Goal: Information Seeking & Learning: Find specific fact

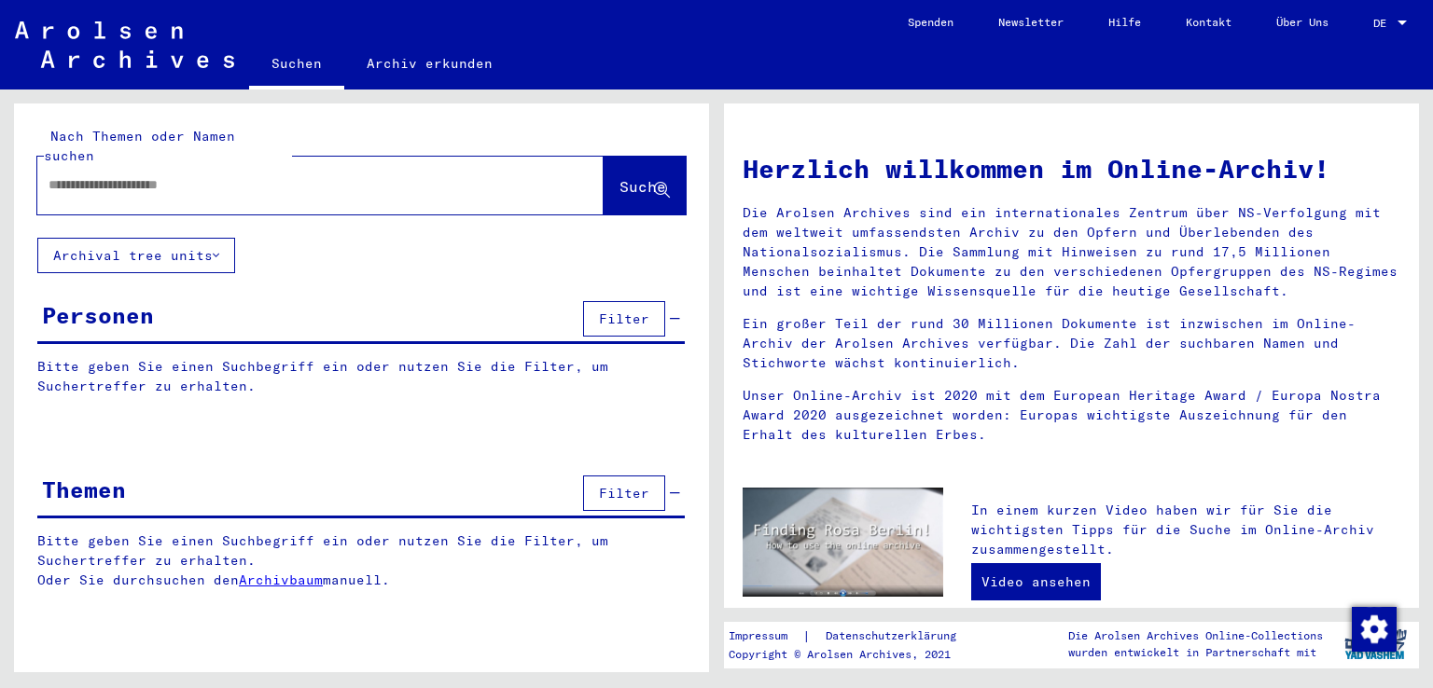
type input "**********"
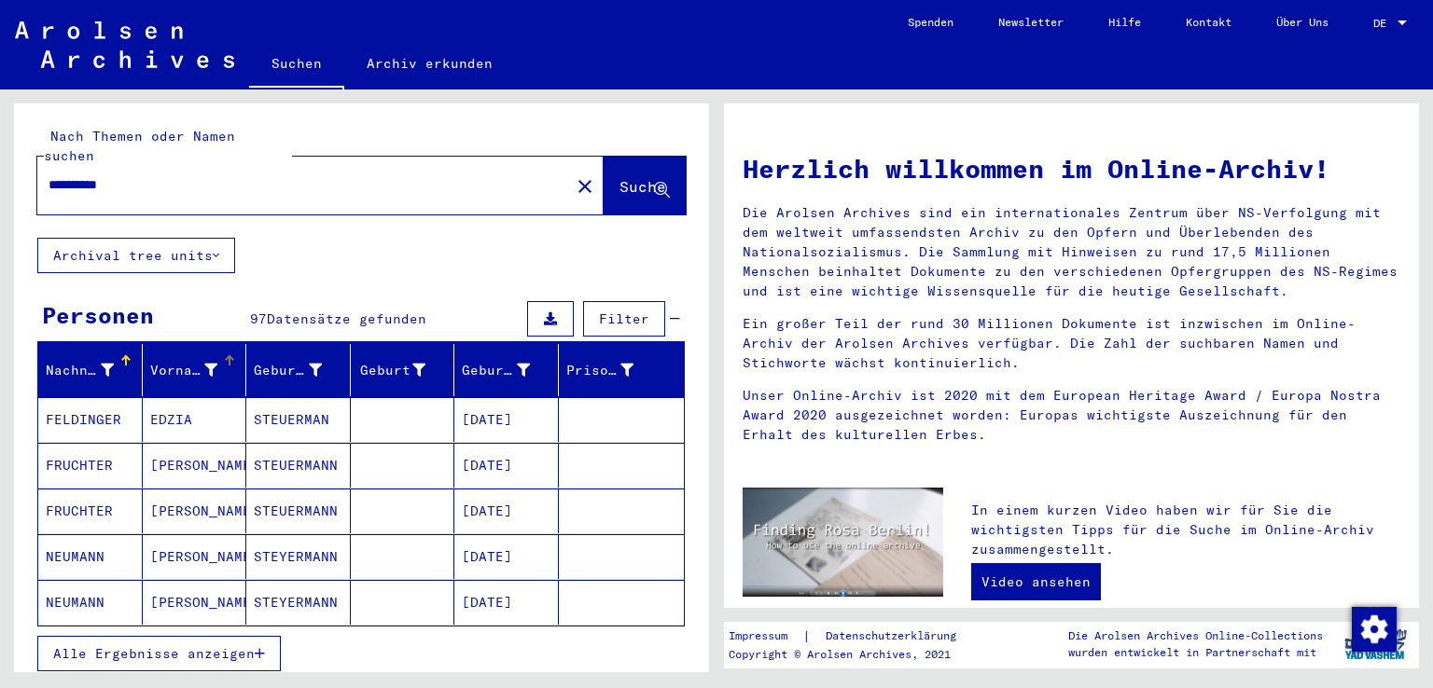
click at [207, 364] on icon at bounding box center [210, 370] width 13 height 13
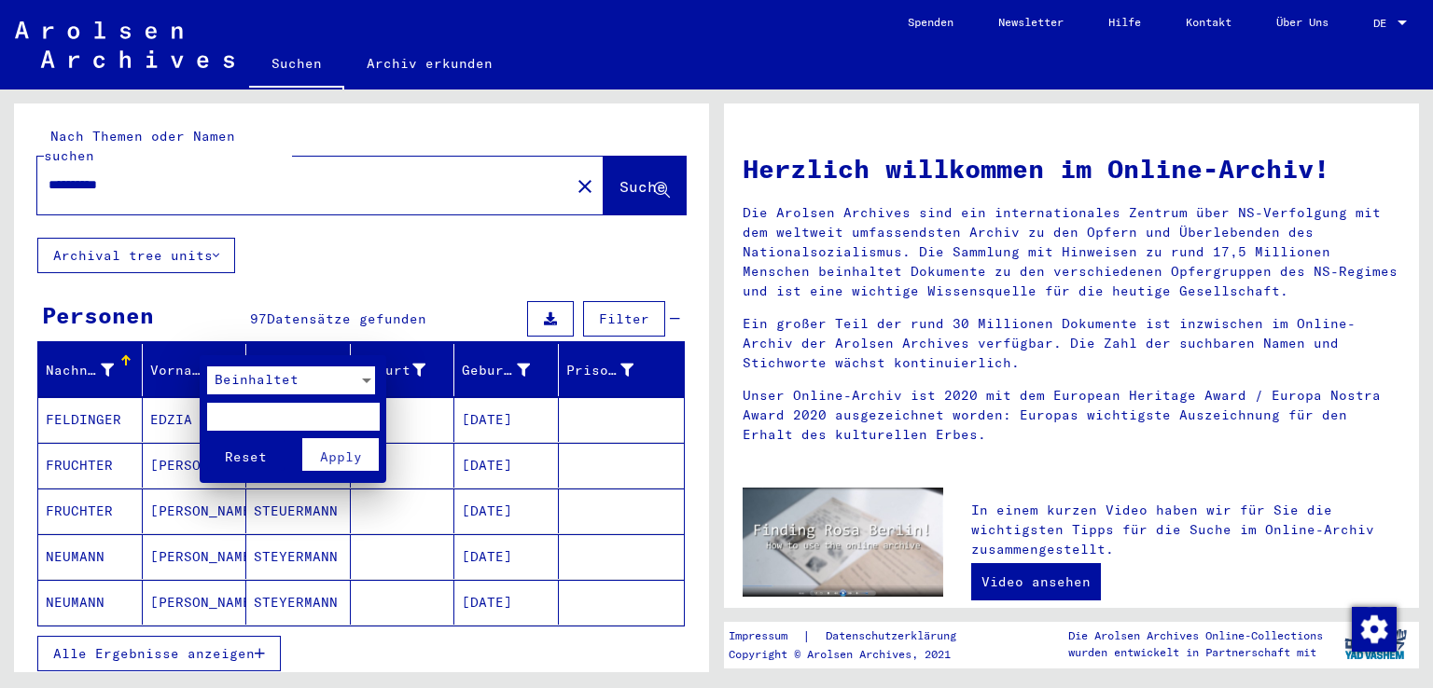
click at [223, 386] on span "Beinhaltet" at bounding box center [257, 379] width 84 height 17
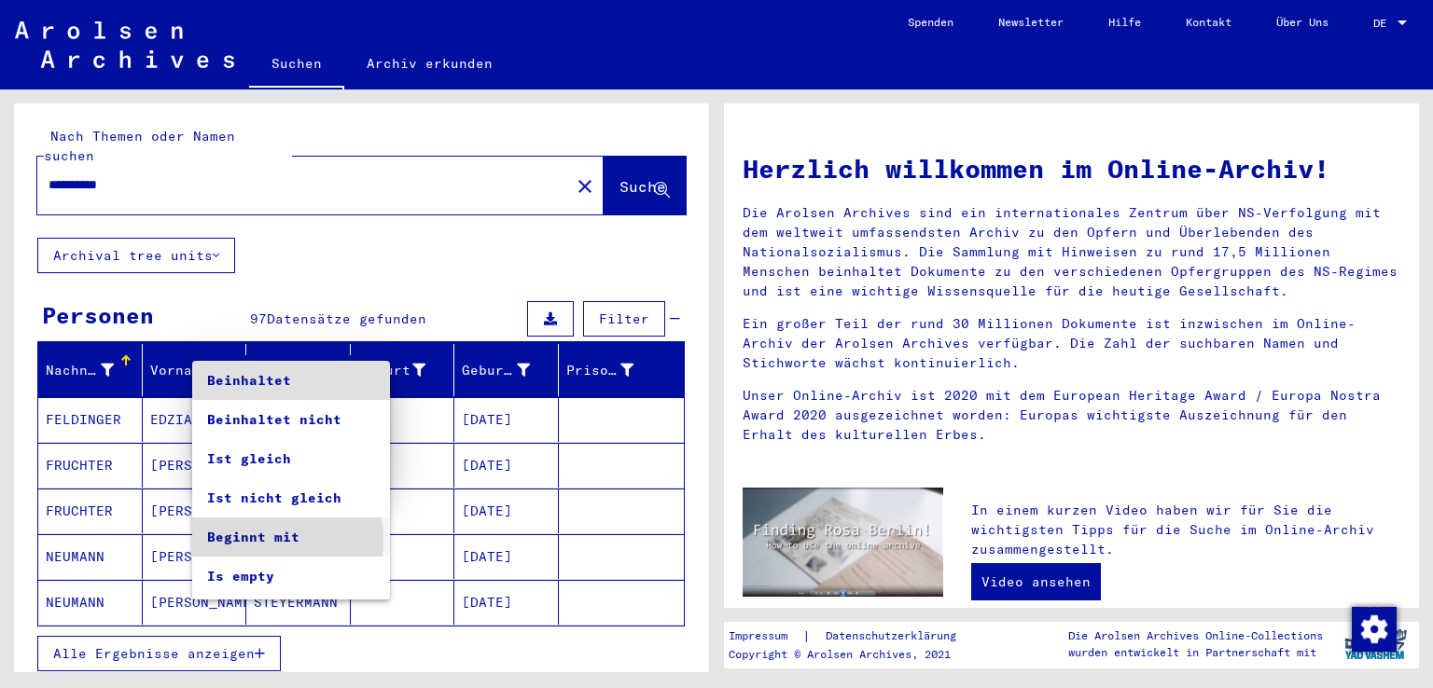
click at [257, 540] on span "Beginnt mit" at bounding box center [291, 537] width 168 height 39
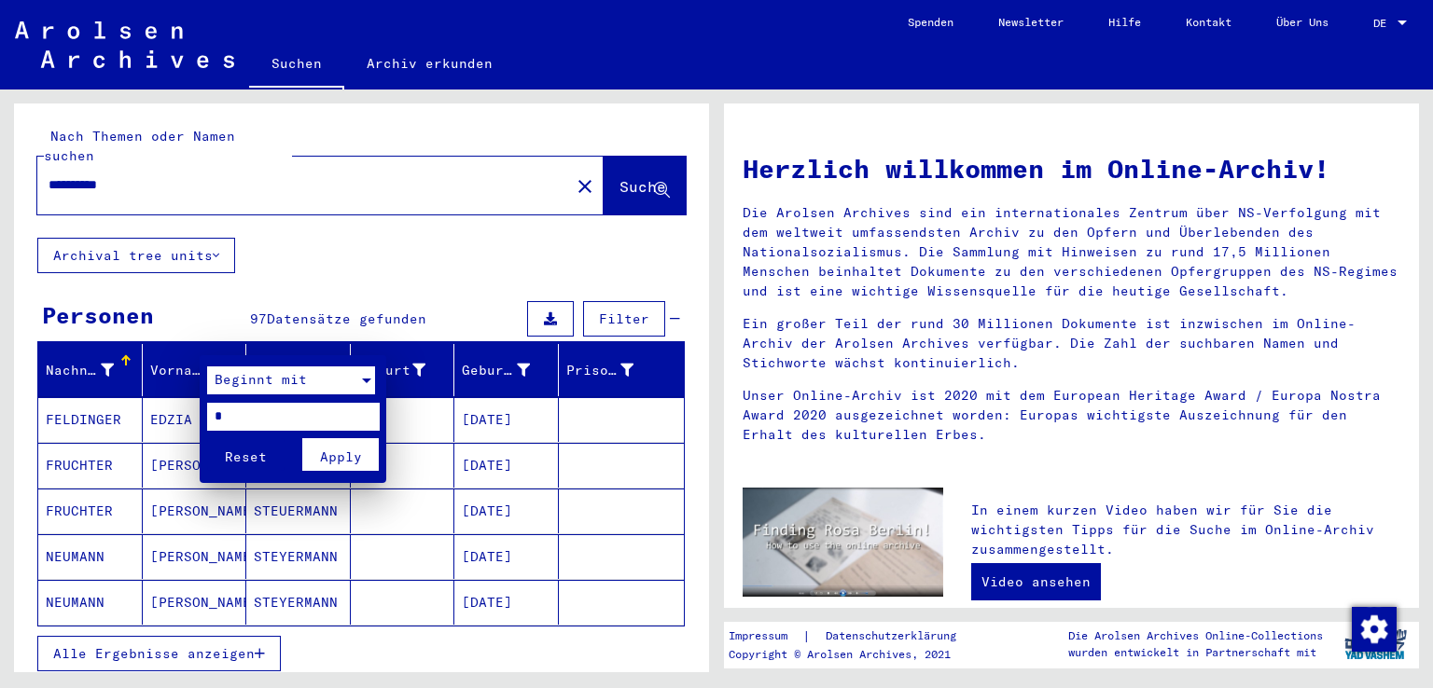
click at [258, 421] on input "*" at bounding box center [293, 417] width 173 height 28
type input "**"
click at [328, 454] on span "Apply" at bounding box center [341, 457] width 42 height 17
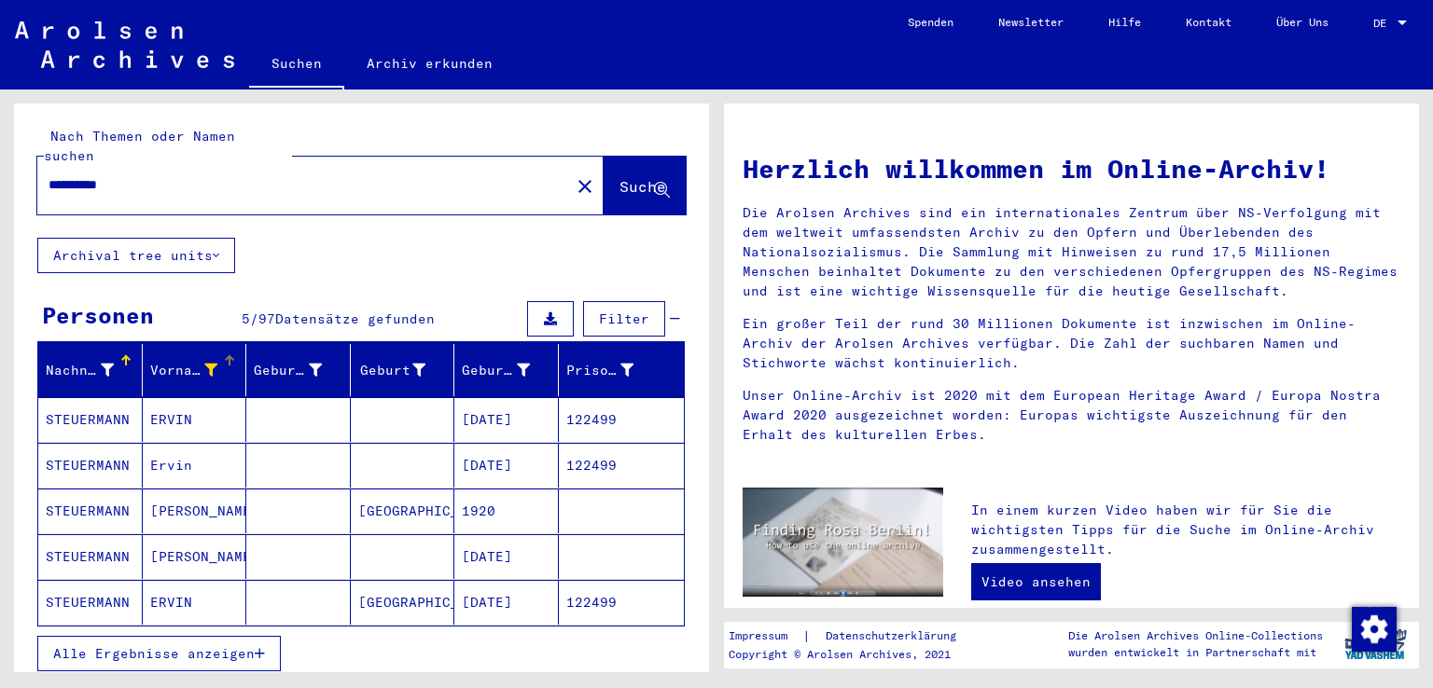
click at [238, 642] on button "Alle Ergebnisse anzeigen" at bounding box center [158, 653] width 243 height 35
click at [484, 580] on mat-cell "[DATE]" at bounding box center [506, 602] width 104 height 45
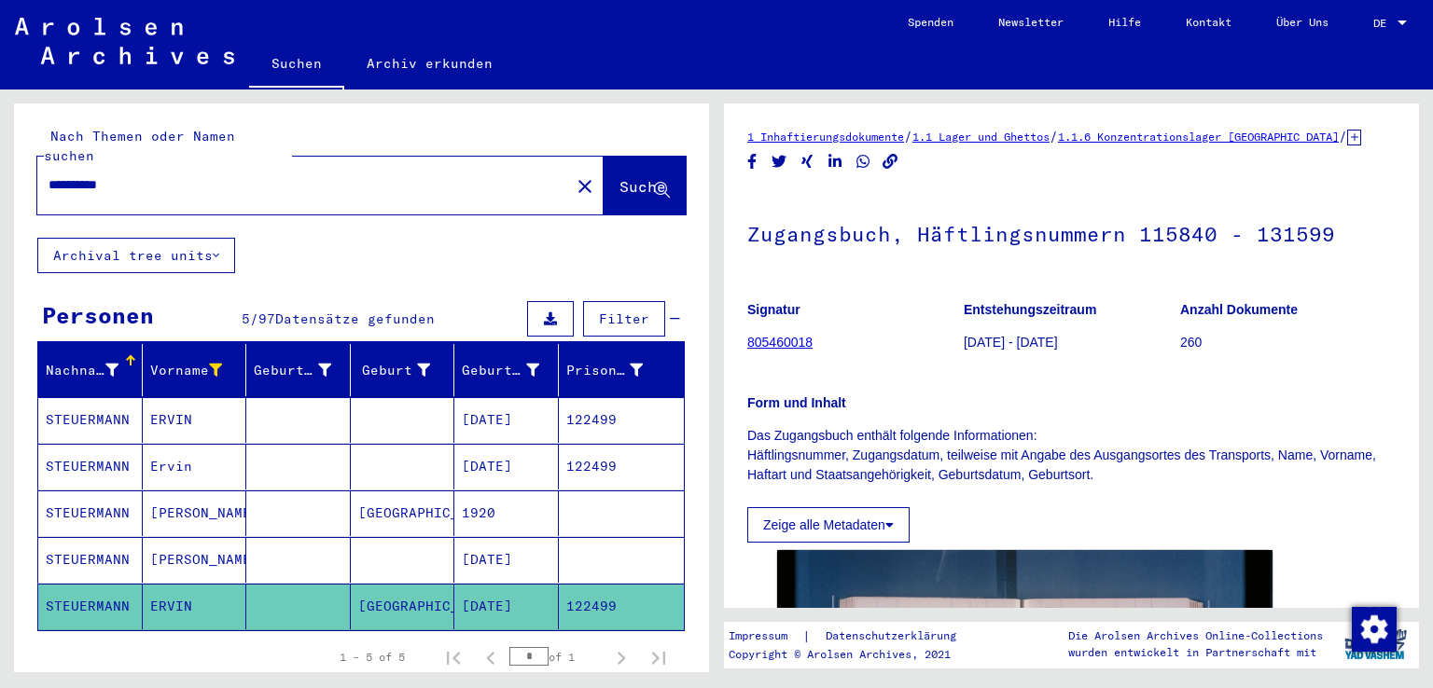
click at [489, 537] on mat-cell "[DATE]" at bounding box center [506, 560] width 104 height 46
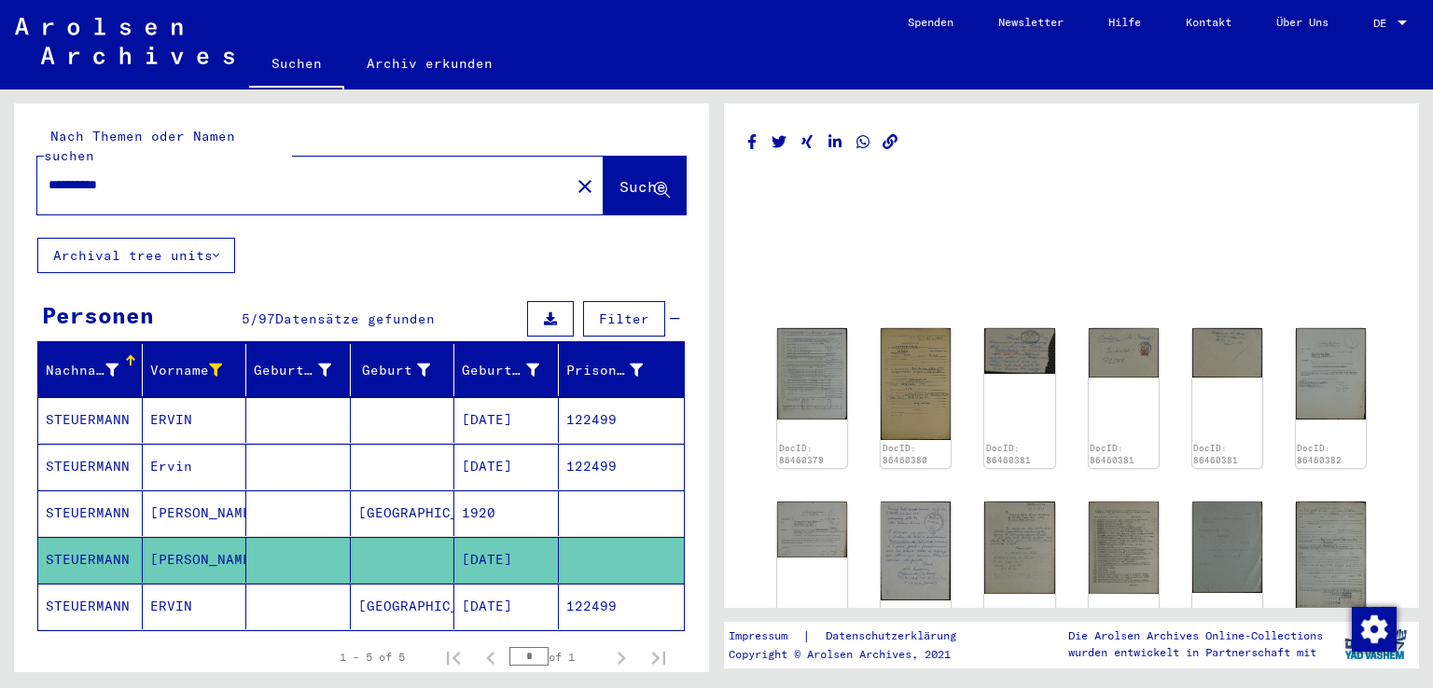
click at [604, 492] on mat-cell at bounding box center [622, 514] width 126 height 46
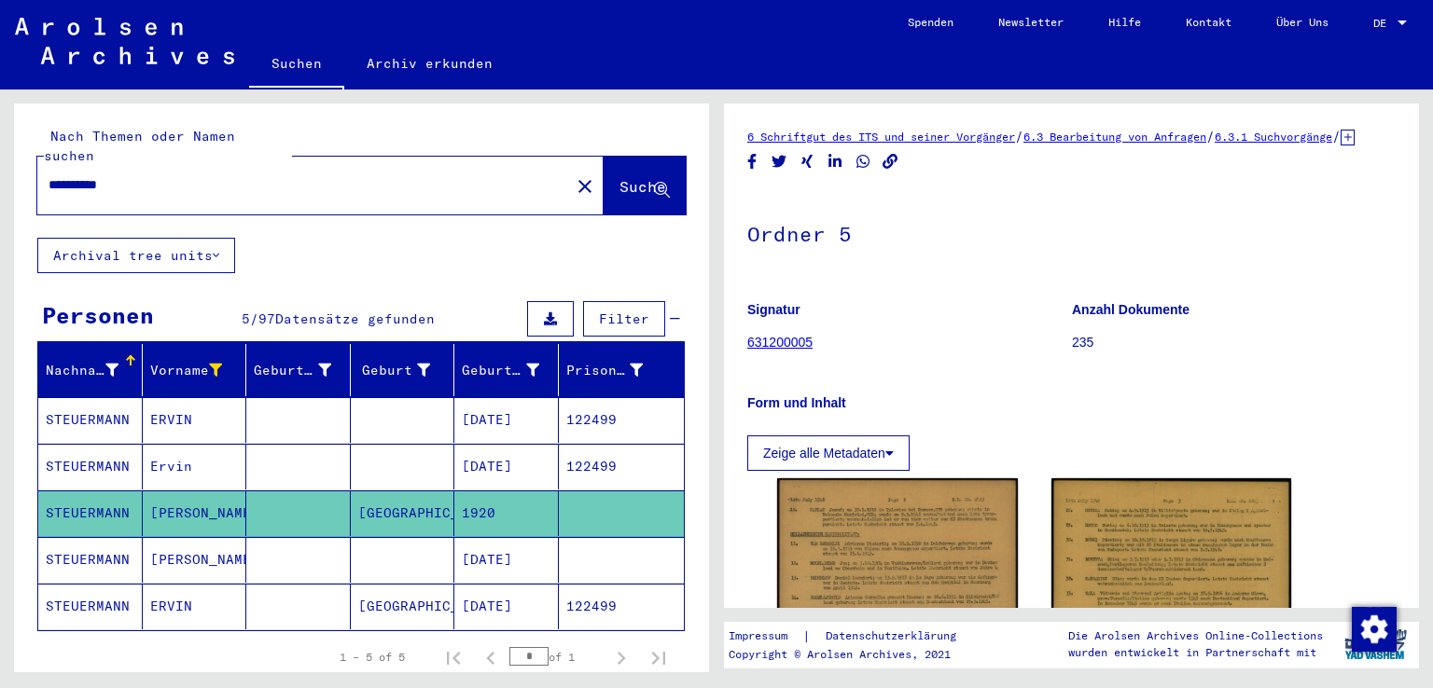
click at [572, 445] on mat-cell "122499" at bounding box center [622, 467] width 126 height 46
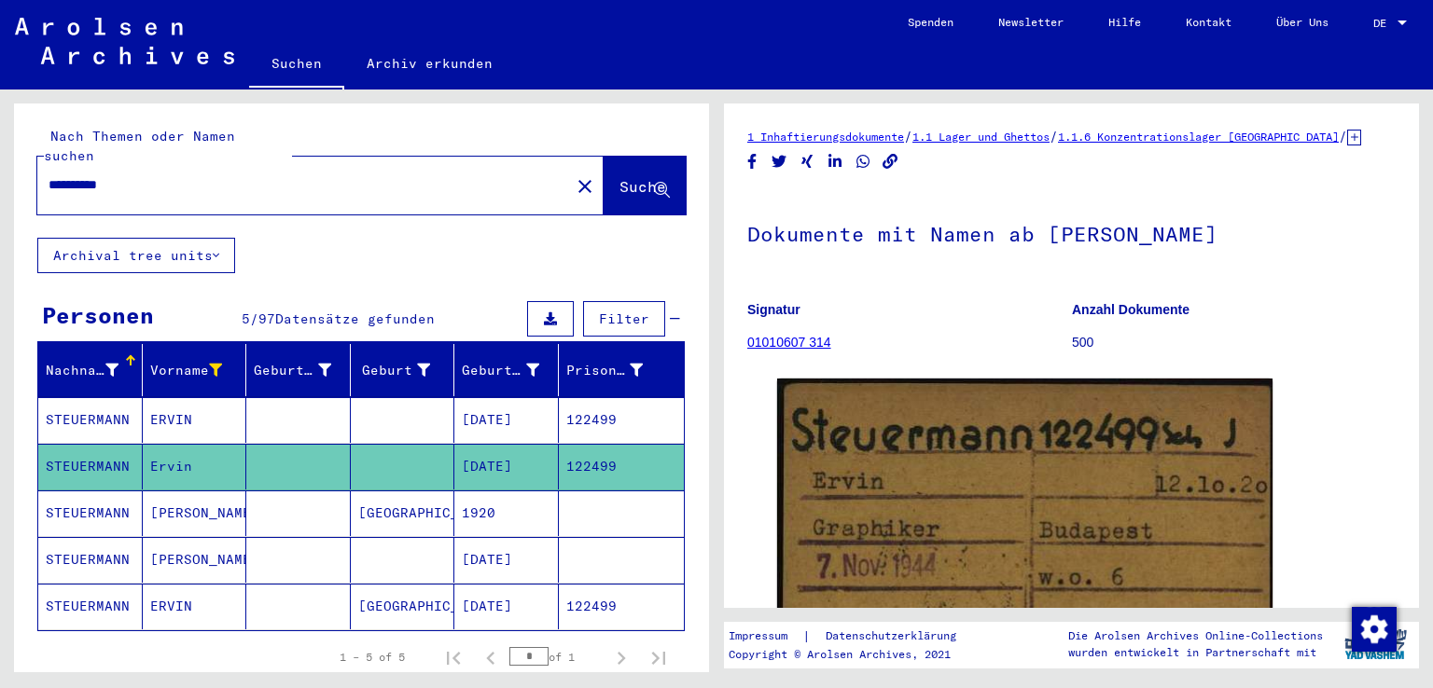
click at [516, 397] on mat-cell "[DATE]" at bounding box center [506, 420] width 104 height 46
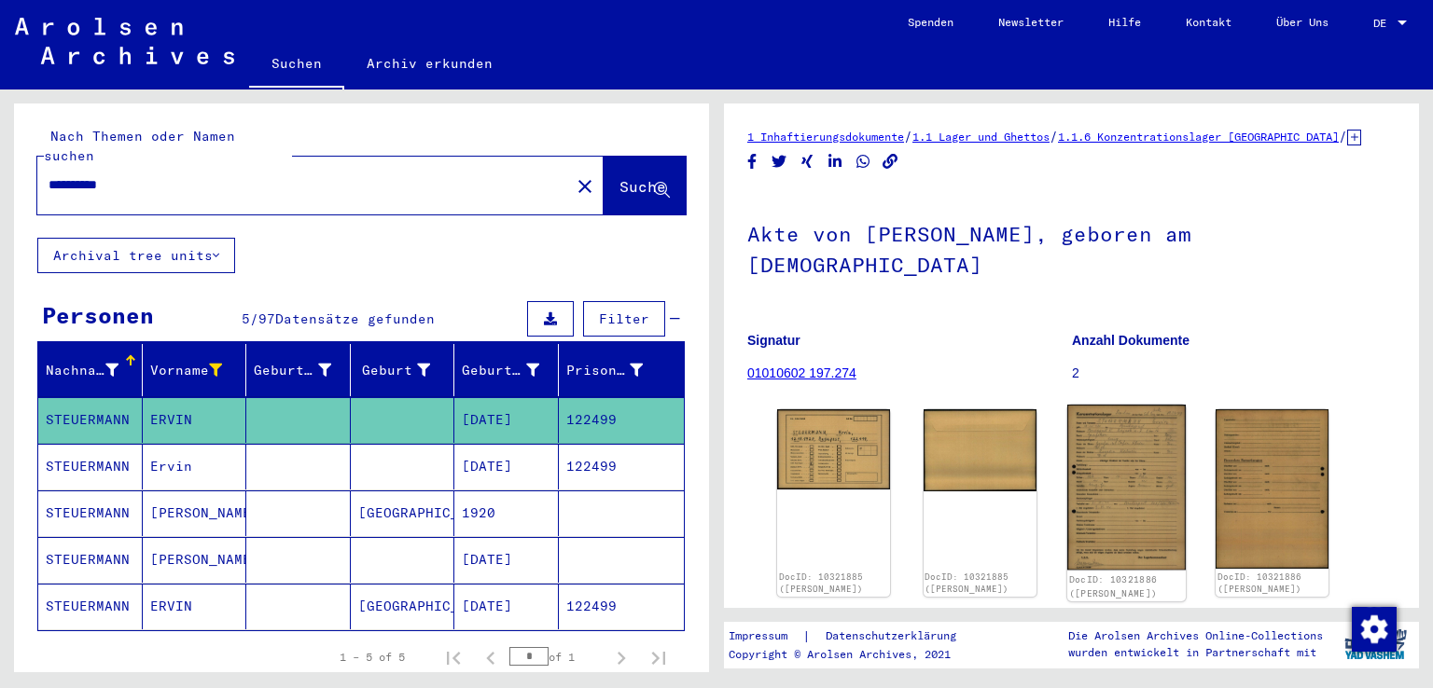
click at [1108, 441] on img at bounding box center [1125, 487] width 118 height 165
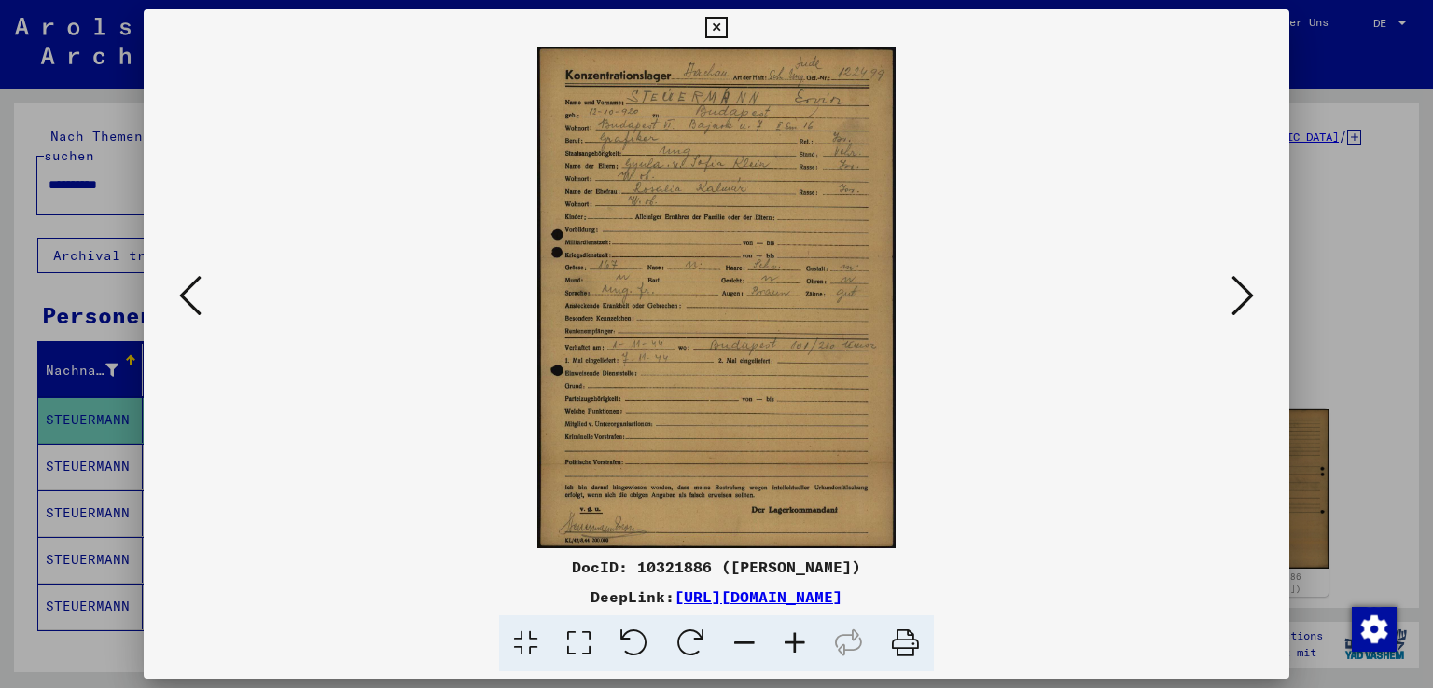
click at [717, 26] on icon at bounding box center [715, 28] width 21 height 22
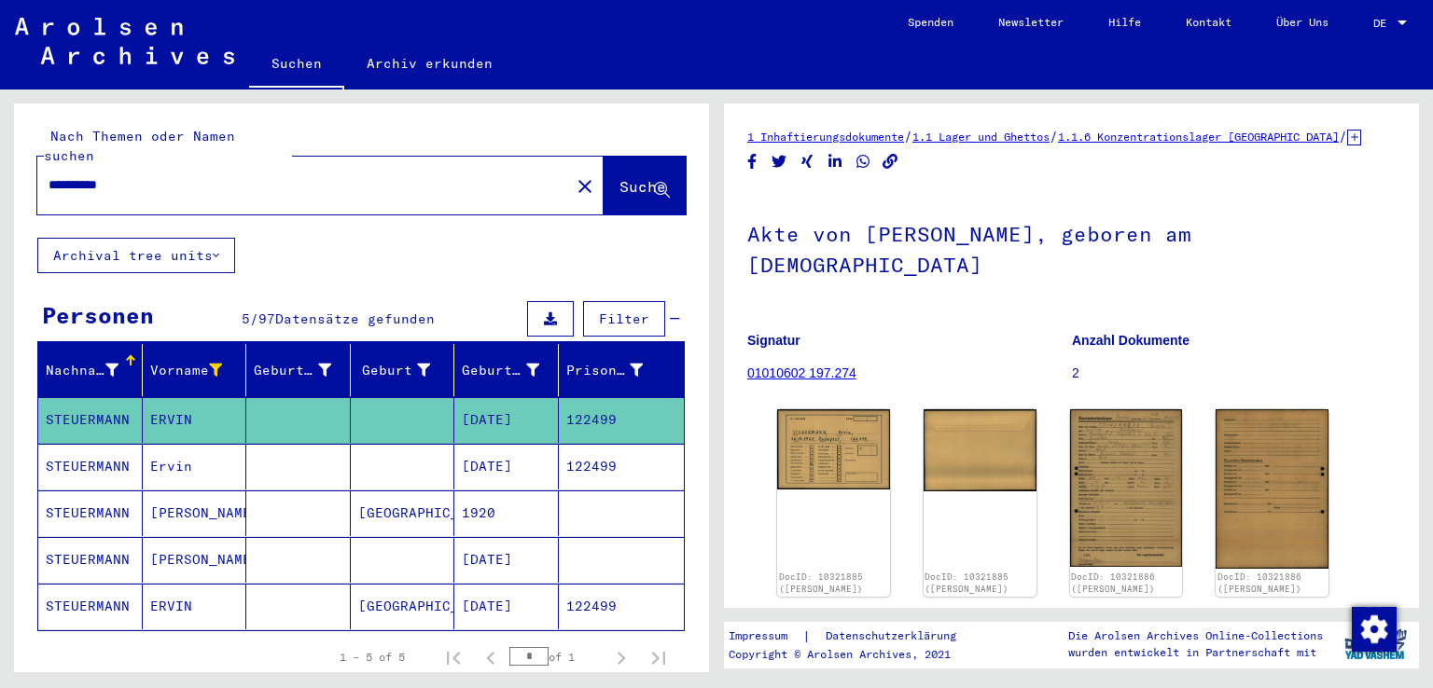
click at [562, 499] on mat-cell at bounding box center [622, 514] width 126 height 46
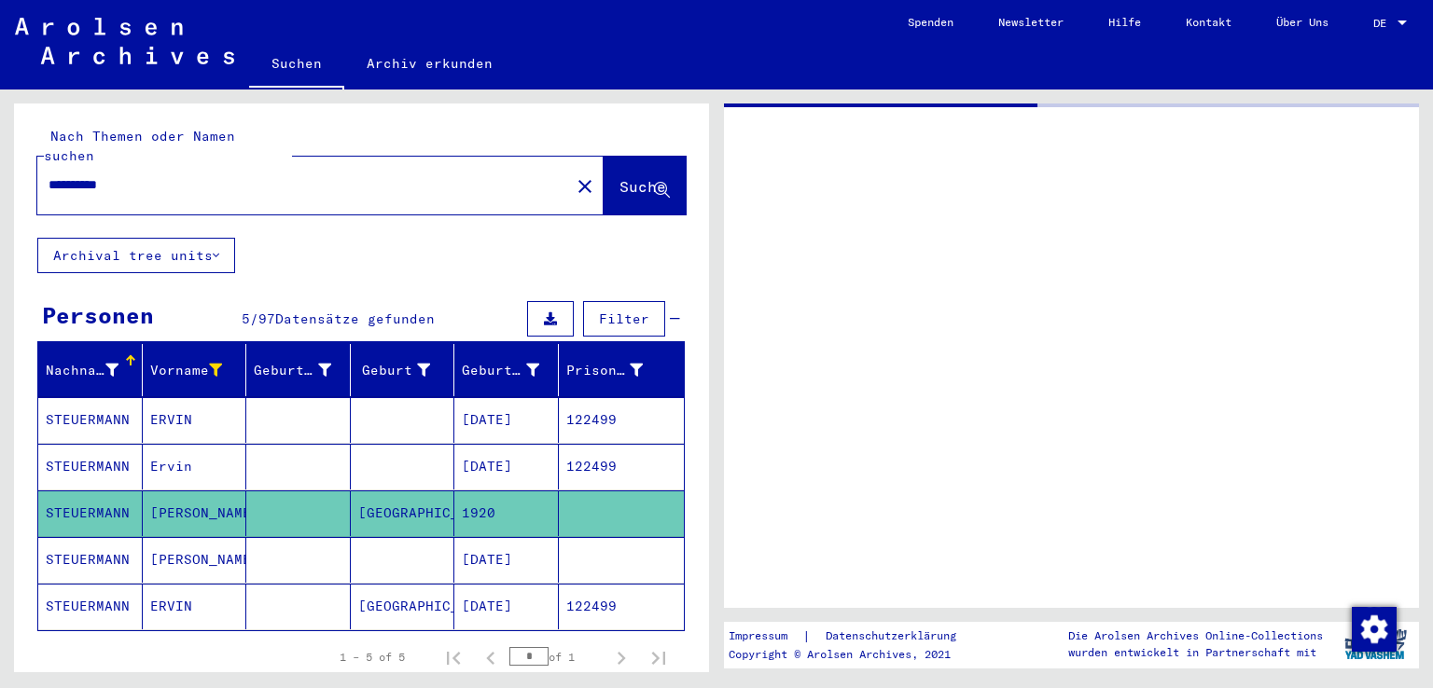
click at [593, 537] on mat-cell at bounding box center [622, 560] width 126 height 46
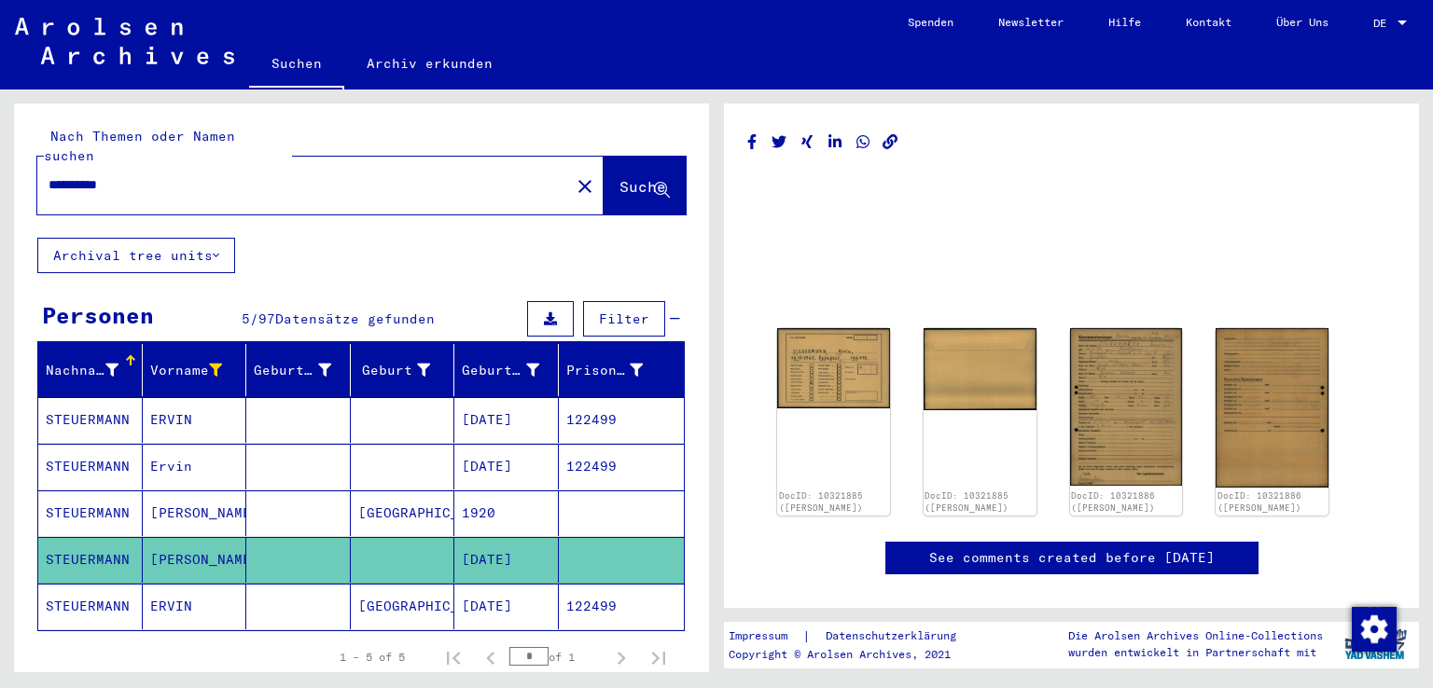
click at [590, 493] on mat-cell at bounding box center [622, 514] width 126 height 46
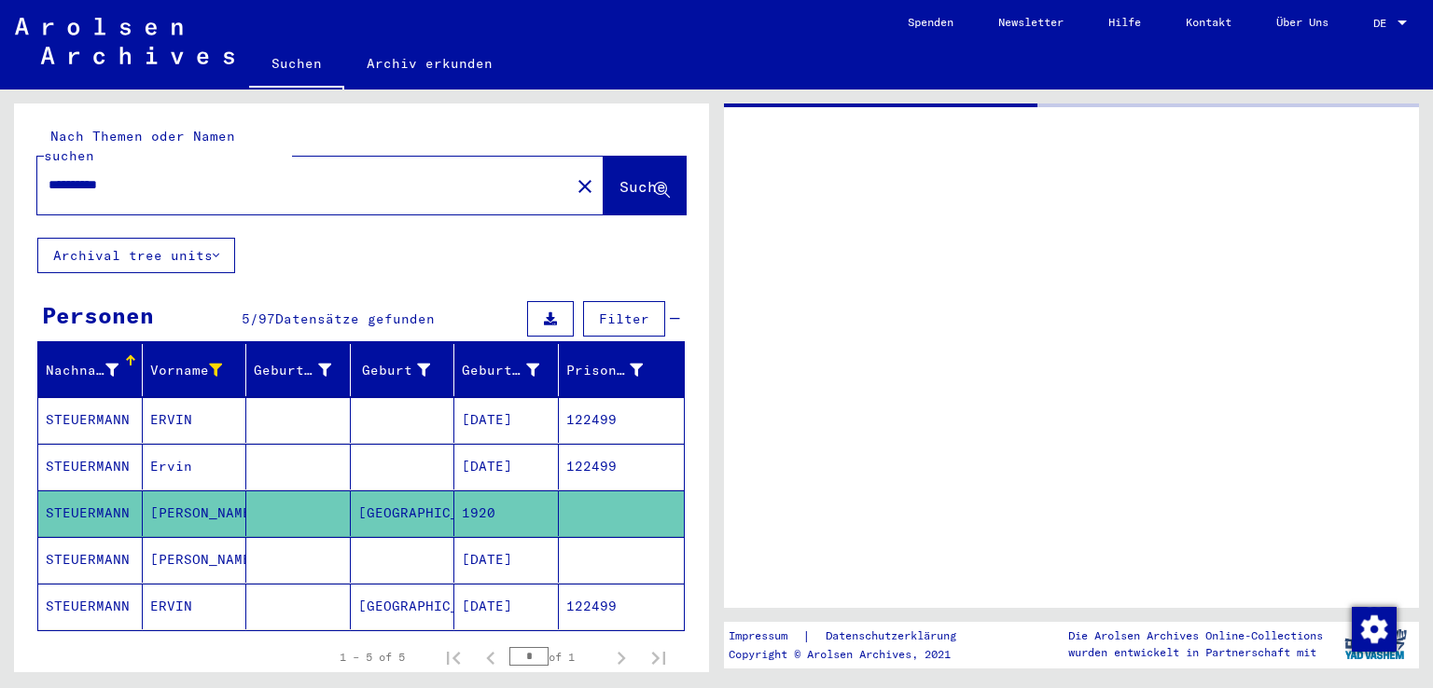
click at [559, 548] on mat-cell at bounding box center [622, 560] width 126 height 46
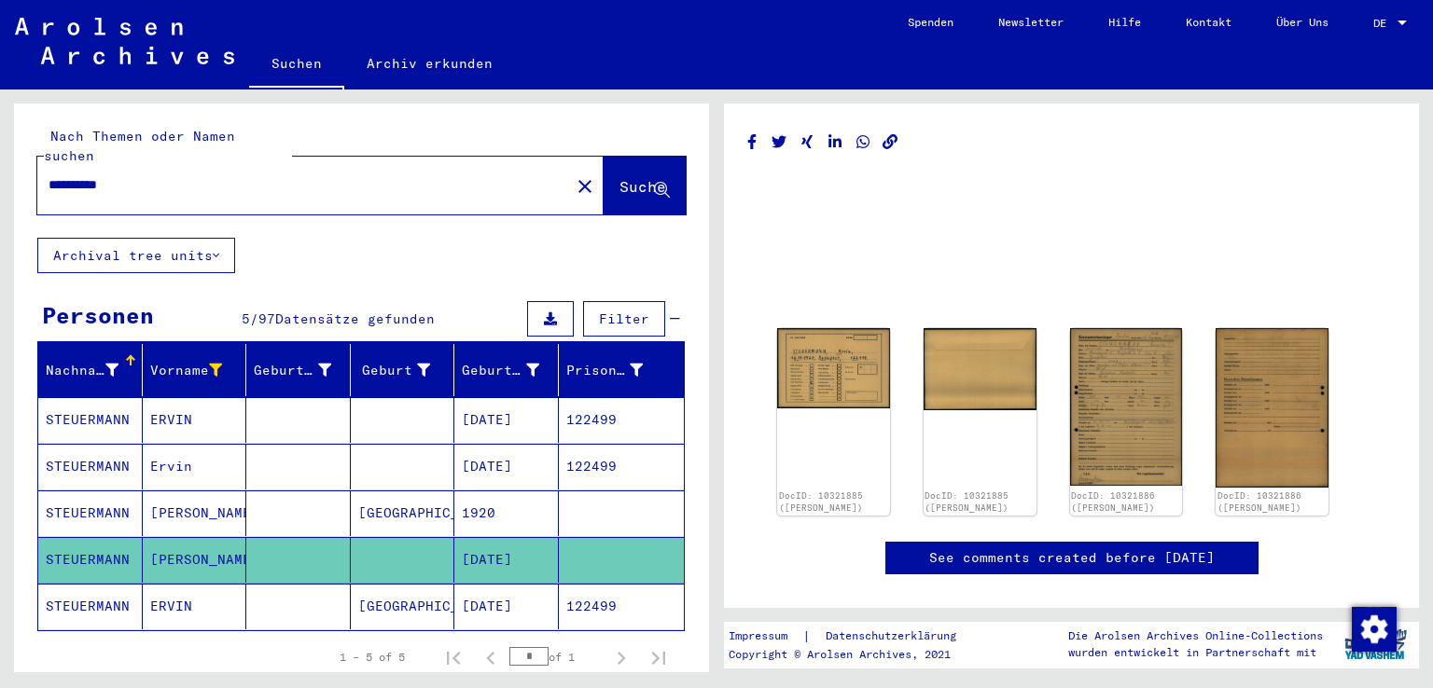
click at [512, 584] on mat-cell "[DATE]" at bounding box center [506, 607] width 104 height 46
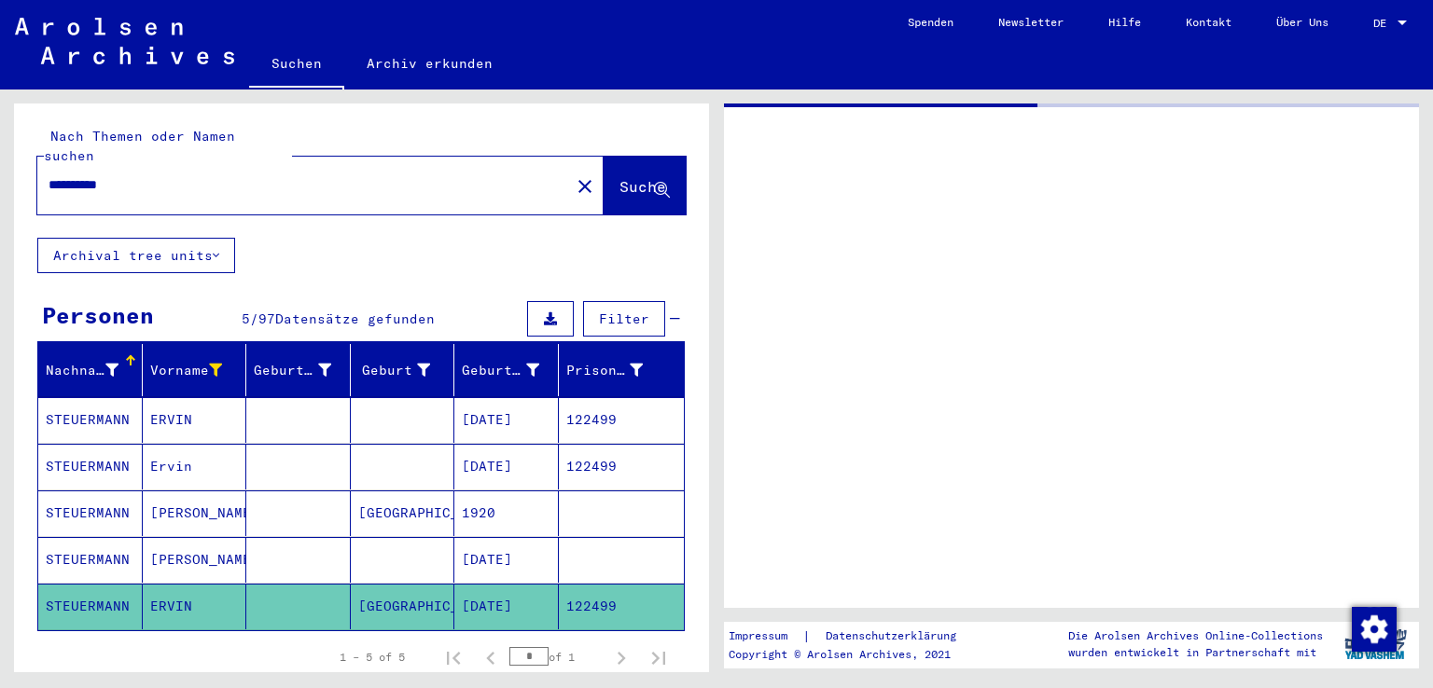
click at [519, 538] on mat-cell "[DATE]" at bounding box center [506, 560] width 104 height 46
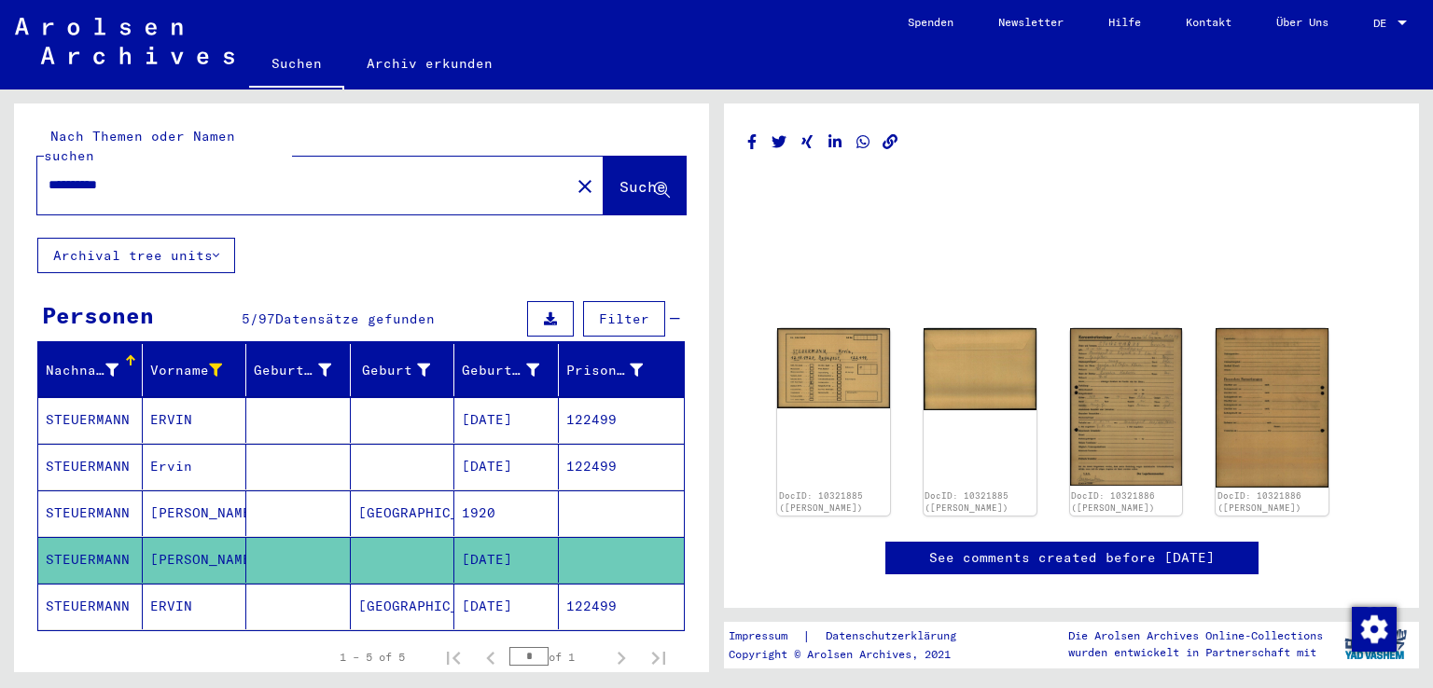
click at [597, 397] on mat-cell "122499" at bounding box center [622, 420] width 126 height 46
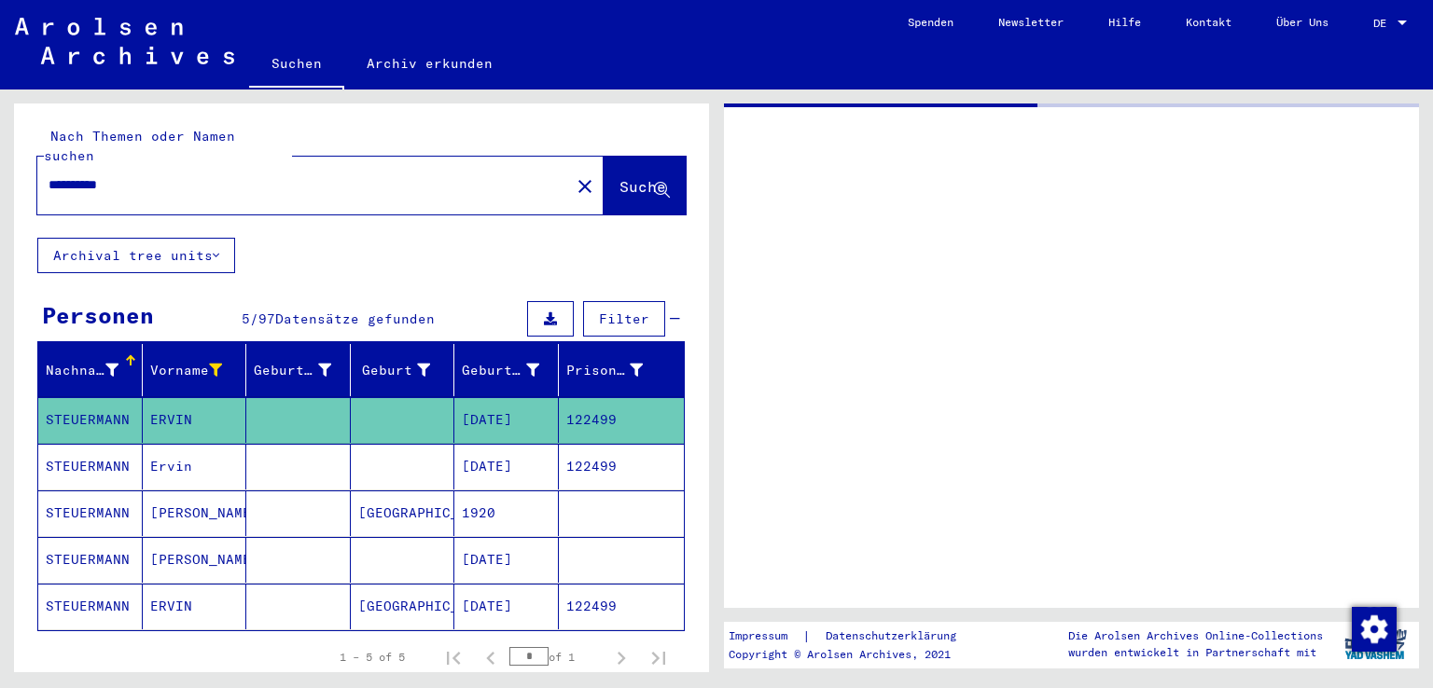
click at [474, 491] on mat-cell "1920" at bounding box center [506, 514] width 104 height 46
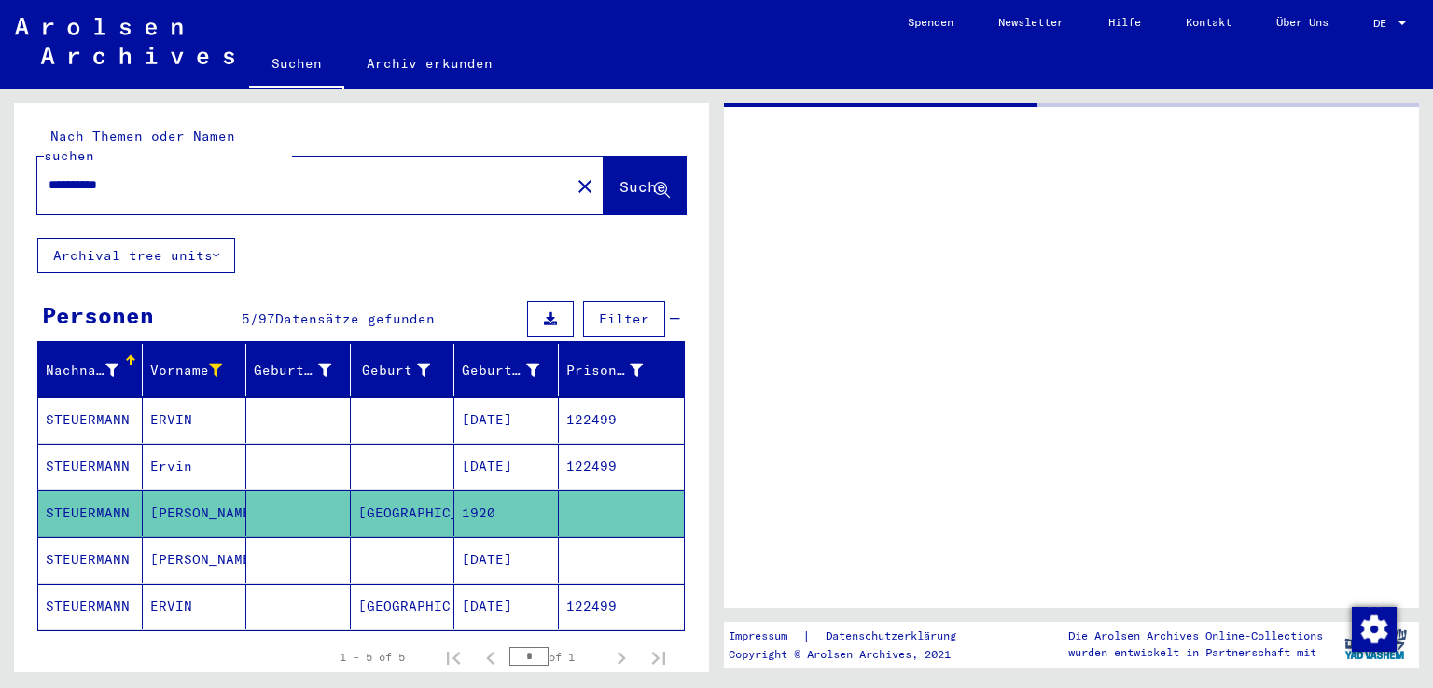
click at [459, 538] on mat-cell "[DATE]" at bounding box center [506, 560] width 104 height 46
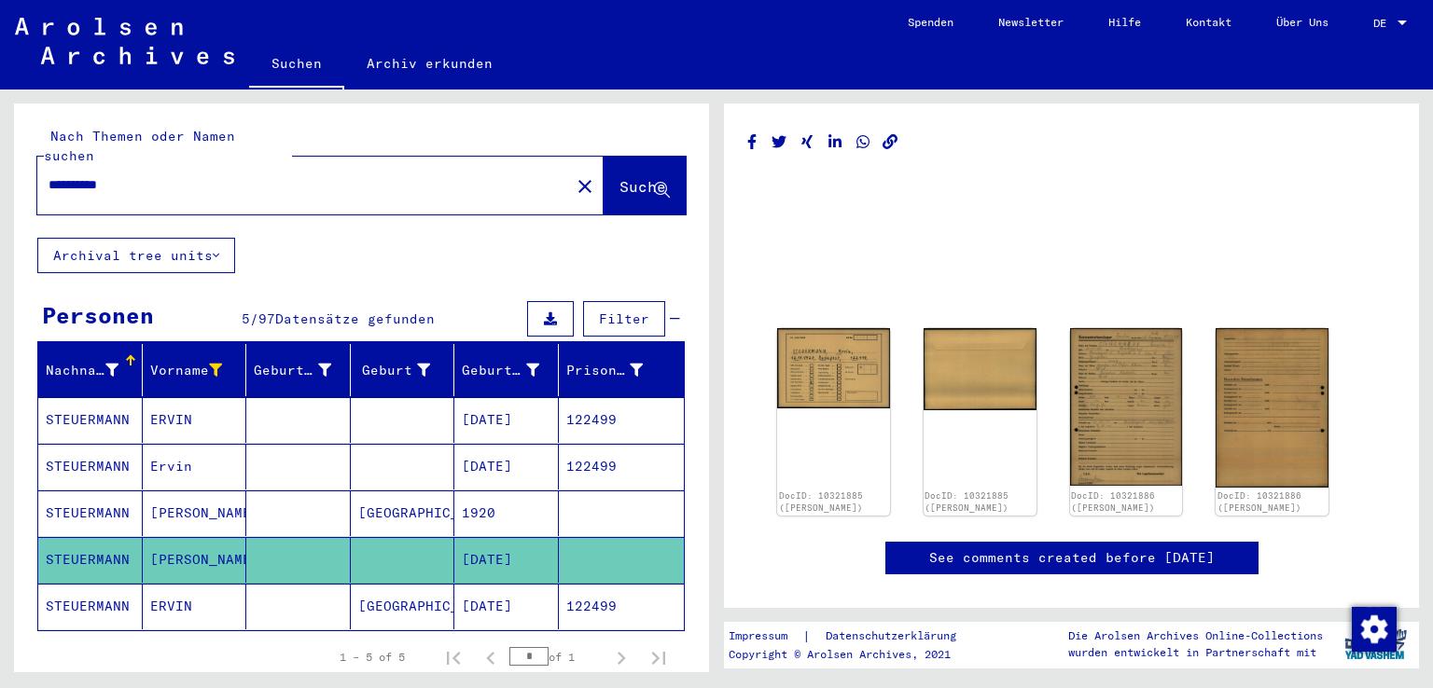
click at [504, 491] on mat-cell "1920" at bounding box center [506, 514] width 104 height 46
